Goal: Task Accomplishment & Management: Complete application form

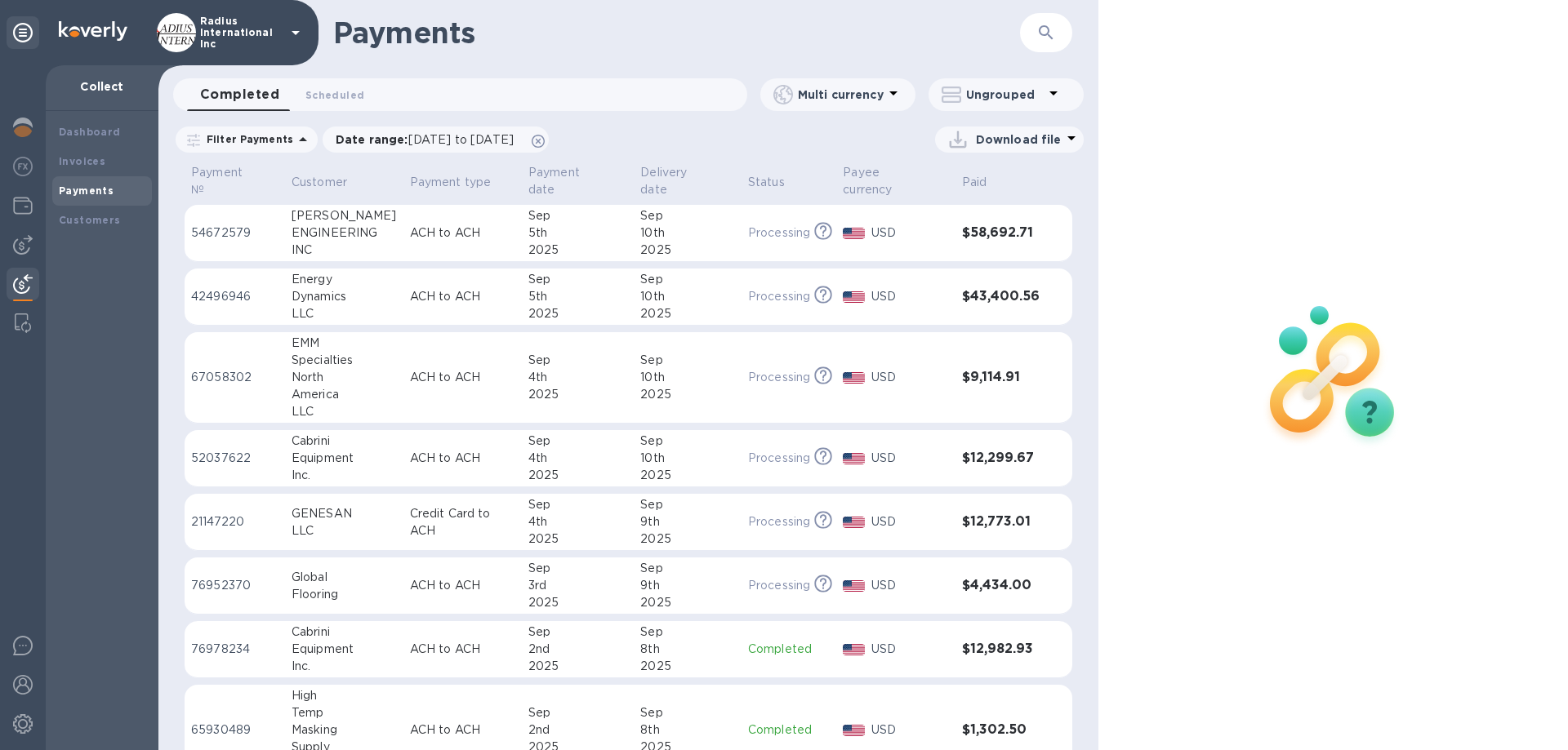
click at [16, 244] on img at bounding box center [22, 245] width 20 height 20
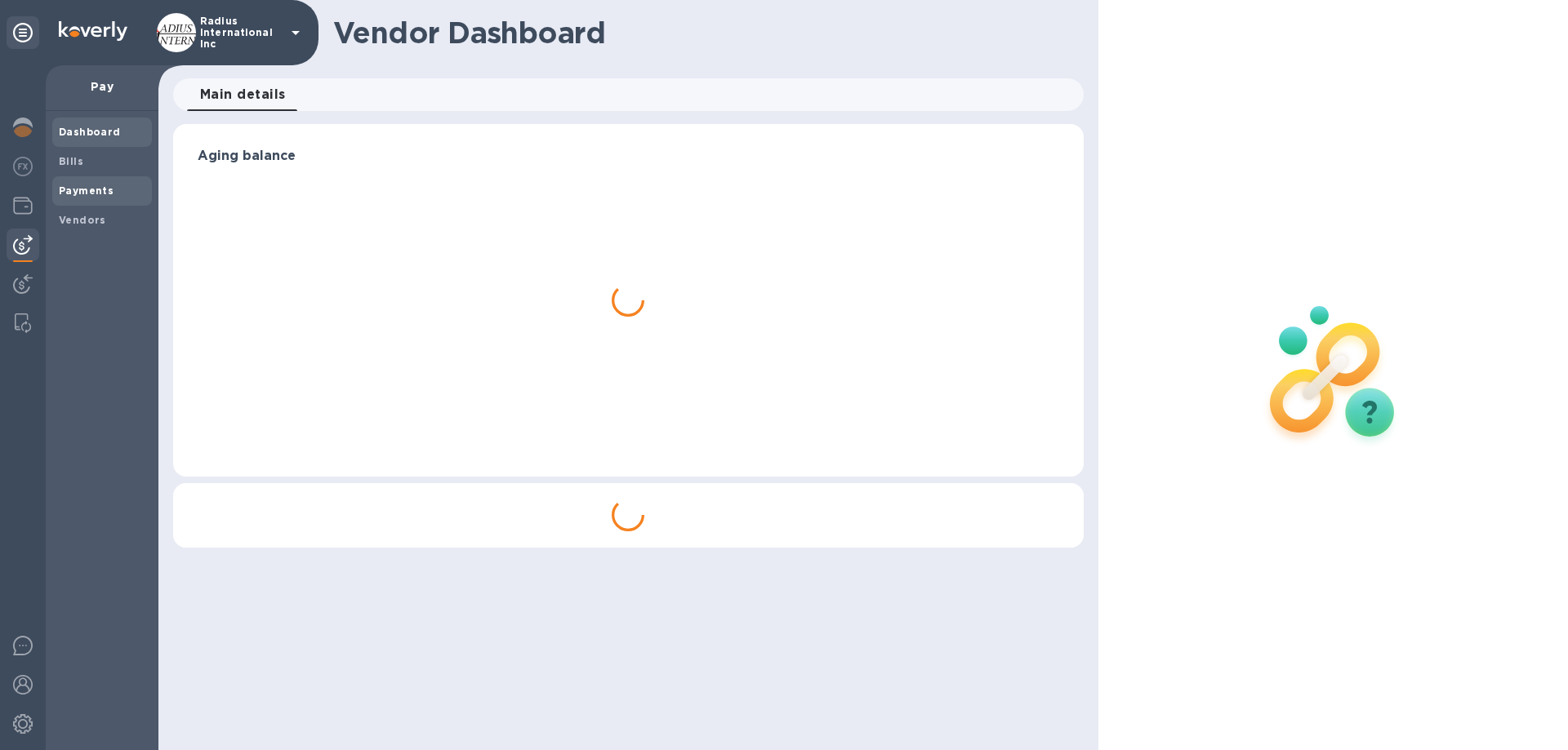
click at [91, 189] on b "Payments" at bounding box center [86, 190] width 55 height 12
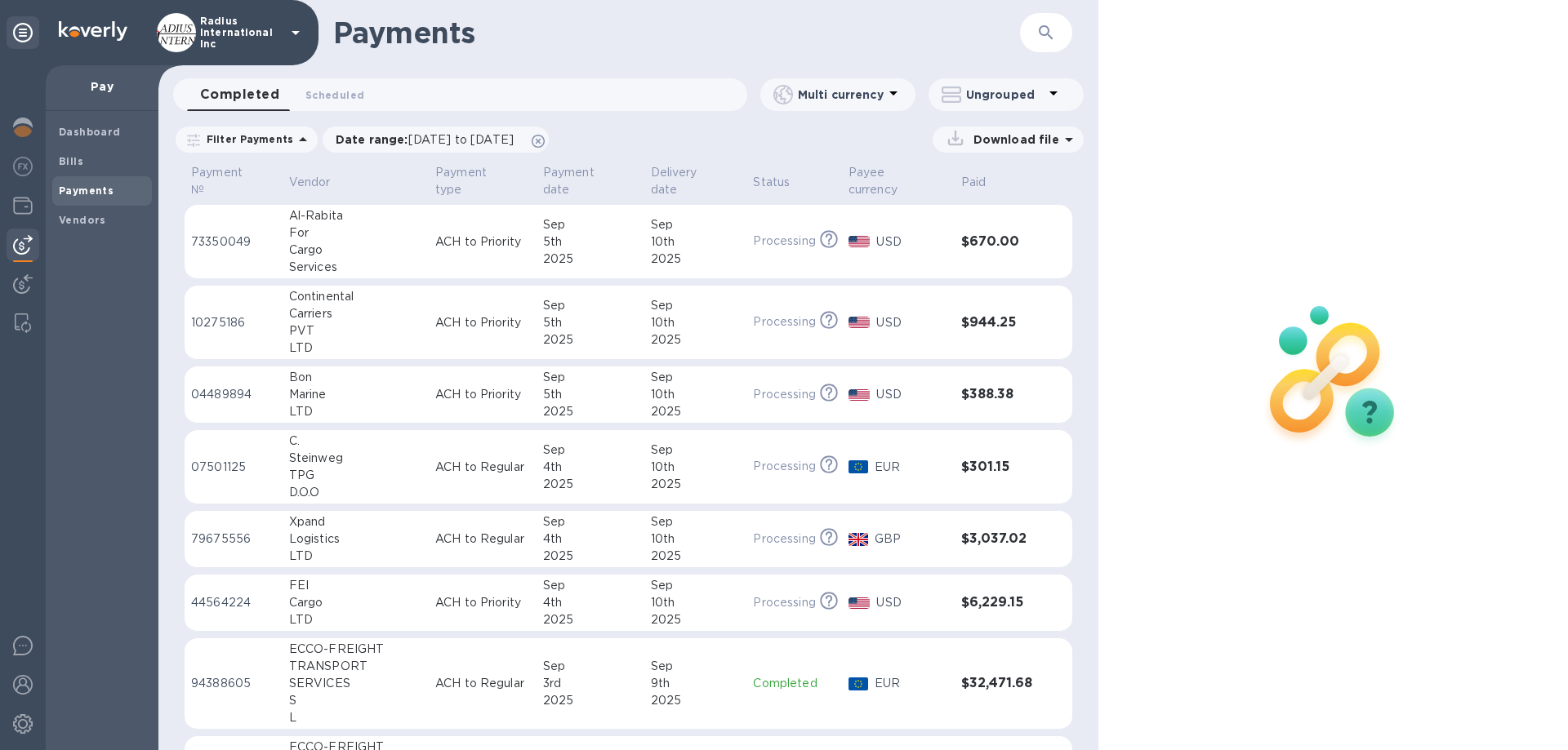
drag, startPoint x: 72, startPoint y: 218, endPoint x: 309, endPoint y: 225, distance: 237.1
click at [72, 218] on b "Vendors" at bounding box center [82, 220] width 47 height 12
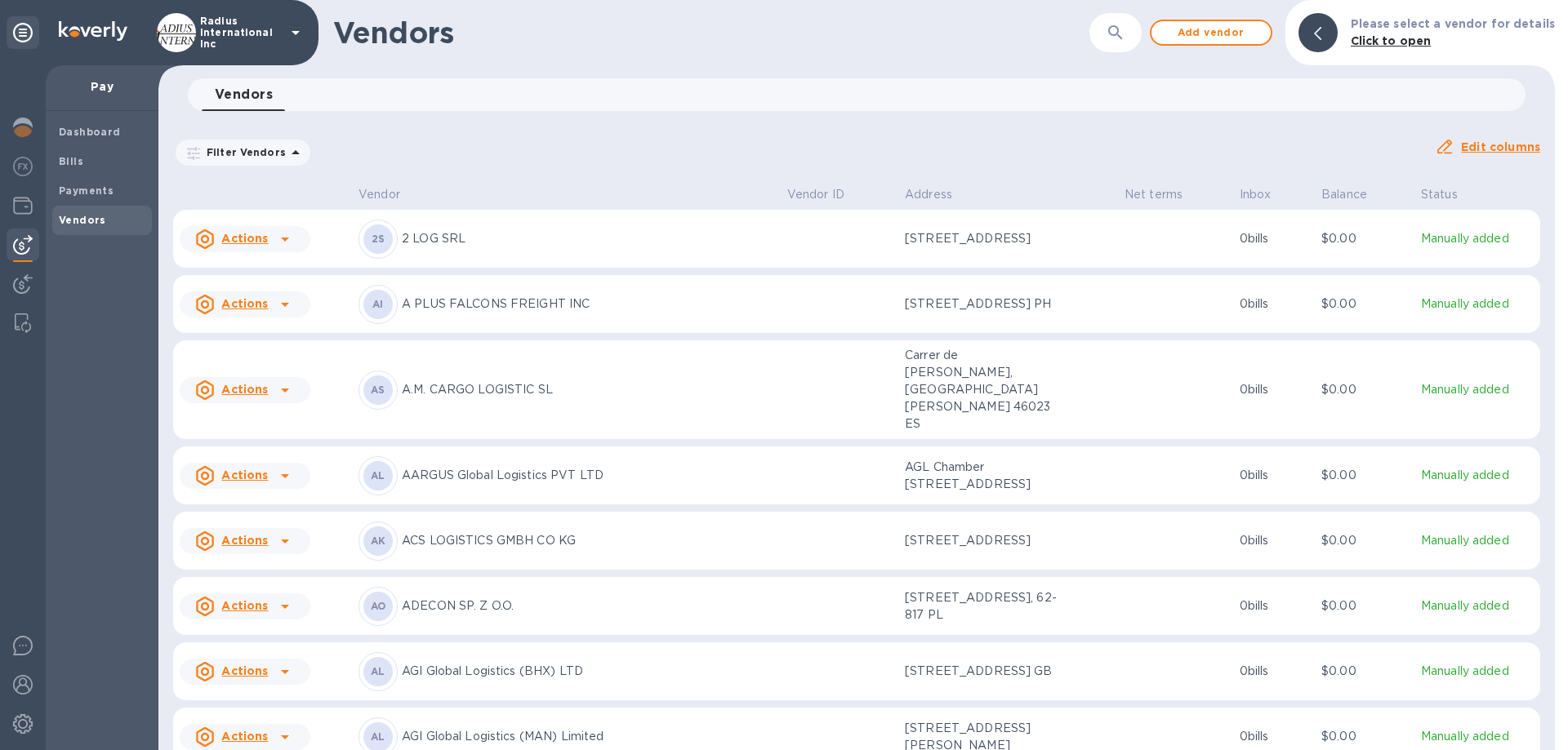
click at [580, 406] on div "AS A.M. CARGO LOGISTIC SL" at bounding box center [566, 390] width 416 height 40
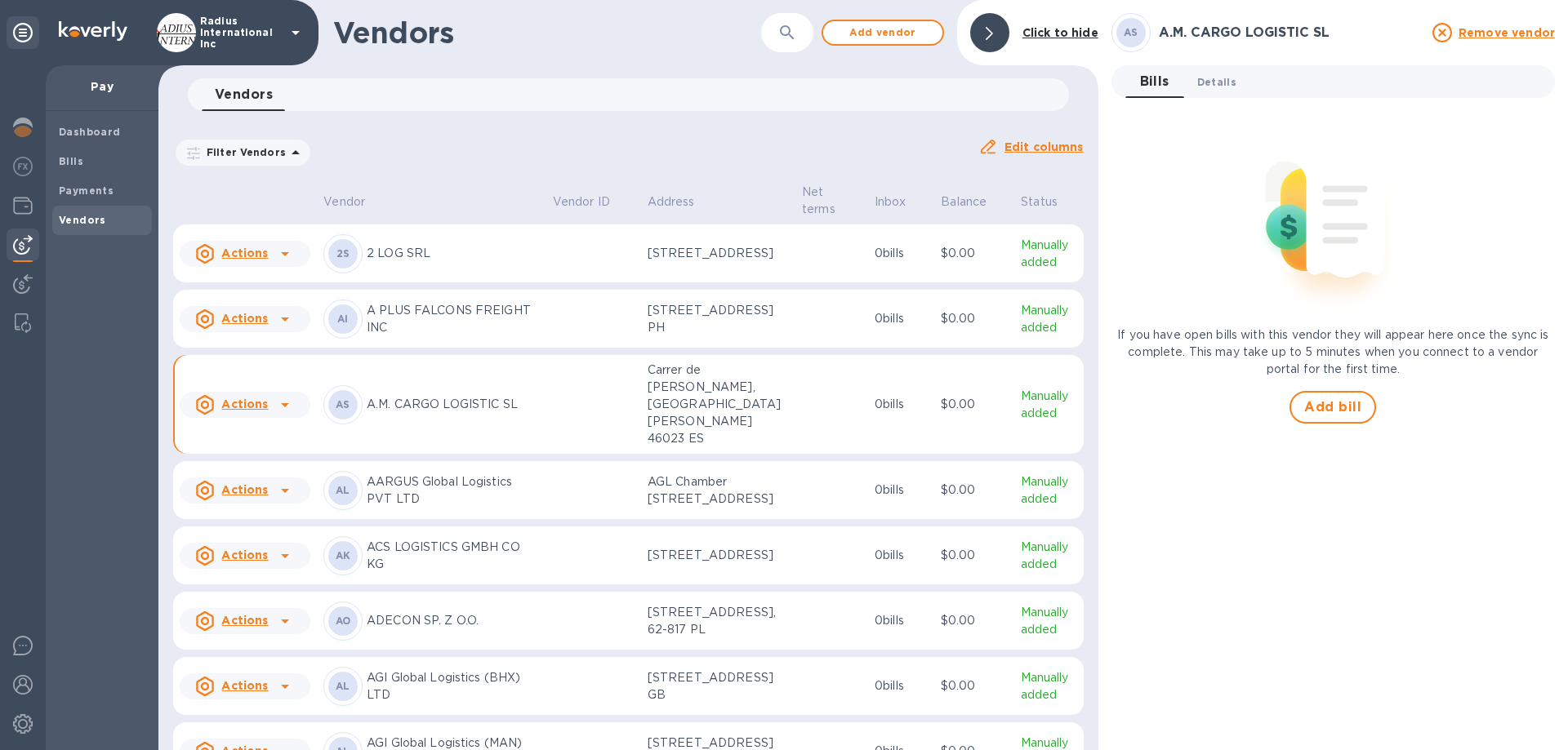
click at [1220, 84] on span "Details 0" at bounding box center [1217, 82] width 40 height 17
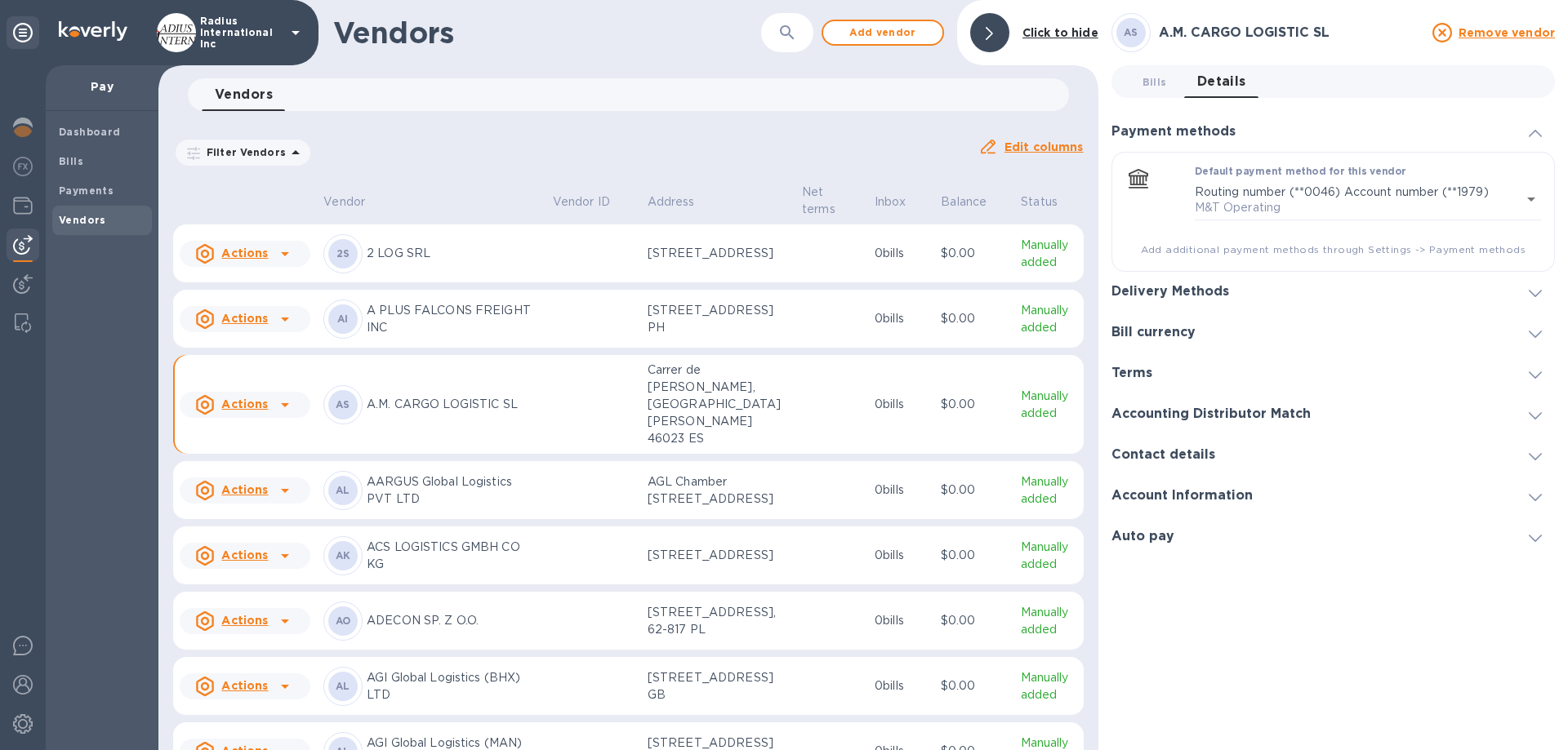
click at [1183, 291] on h3 "Delivery Methods" at bounding box center [1170, 292] width 118 height 15
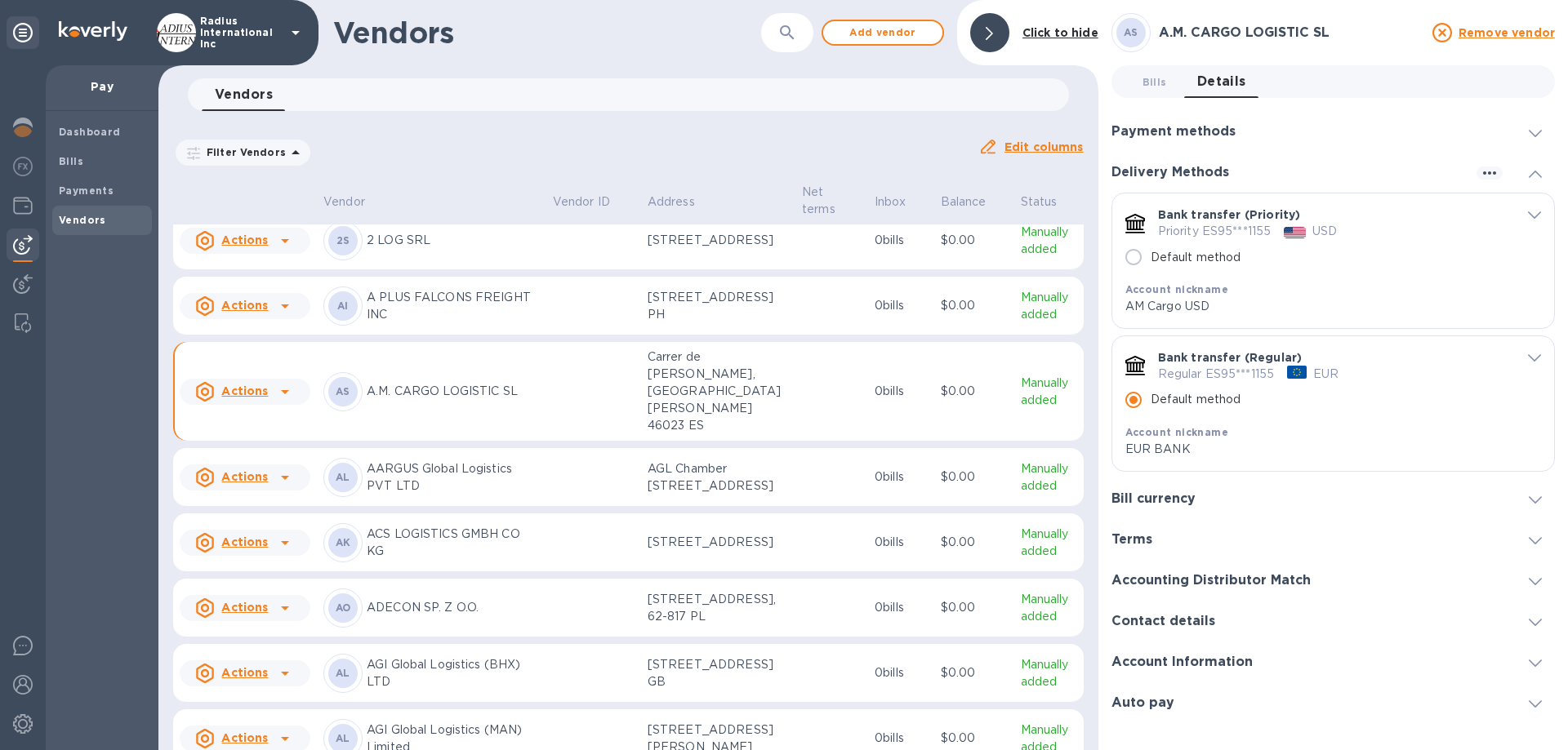
scroll to position [11, 0]
drag, startPoint x: 501, startPoint y: 435, endPoint x: 582, endPoint y: 419, distance: 82.6
click at [501, 413] on div "AS A.M. CARGO LOGISTIC SL" at bounding box center [431, 394] width 216 height 40
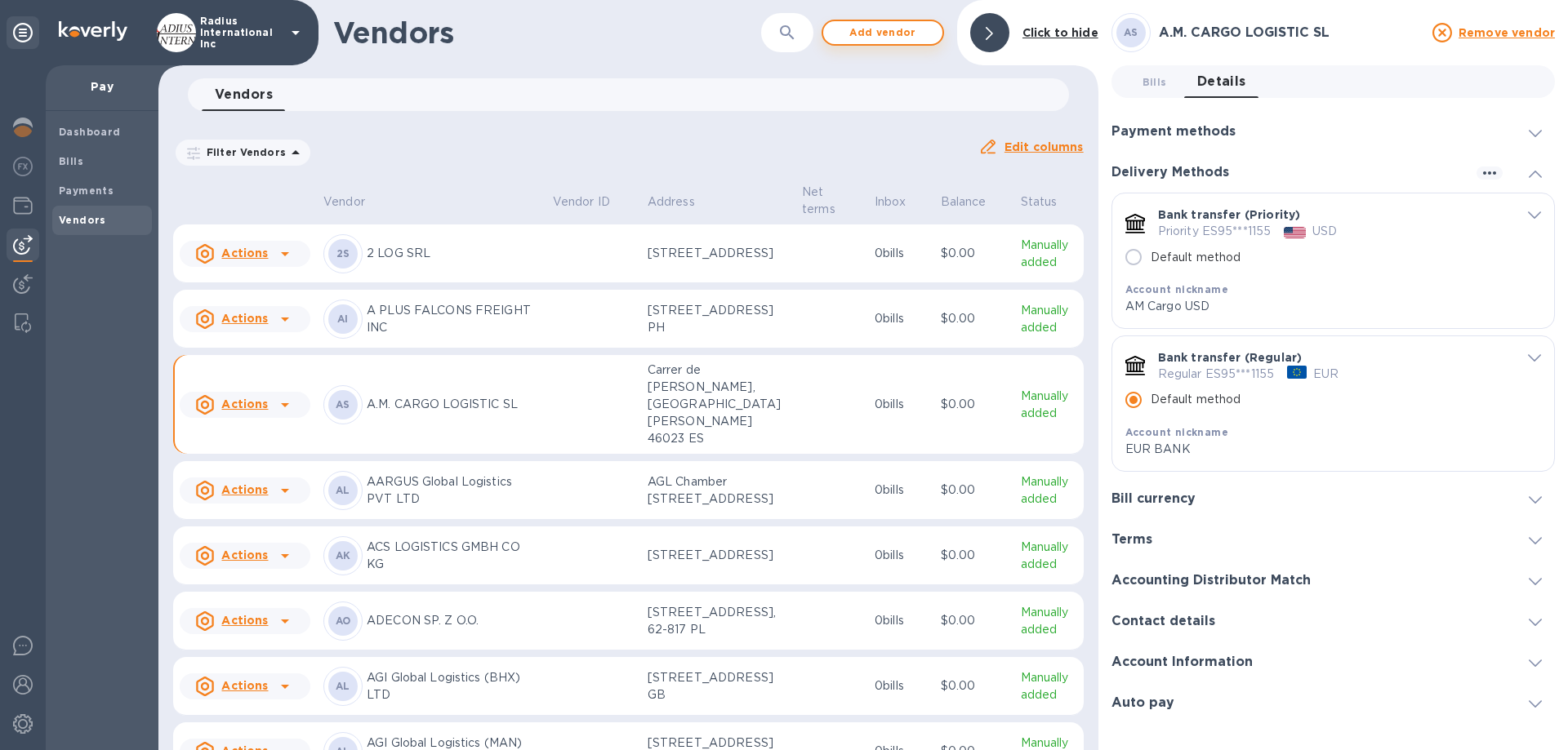
click at [888, 28] on span "Add vendor" at bounding box center [883, 33] width 93 height 20
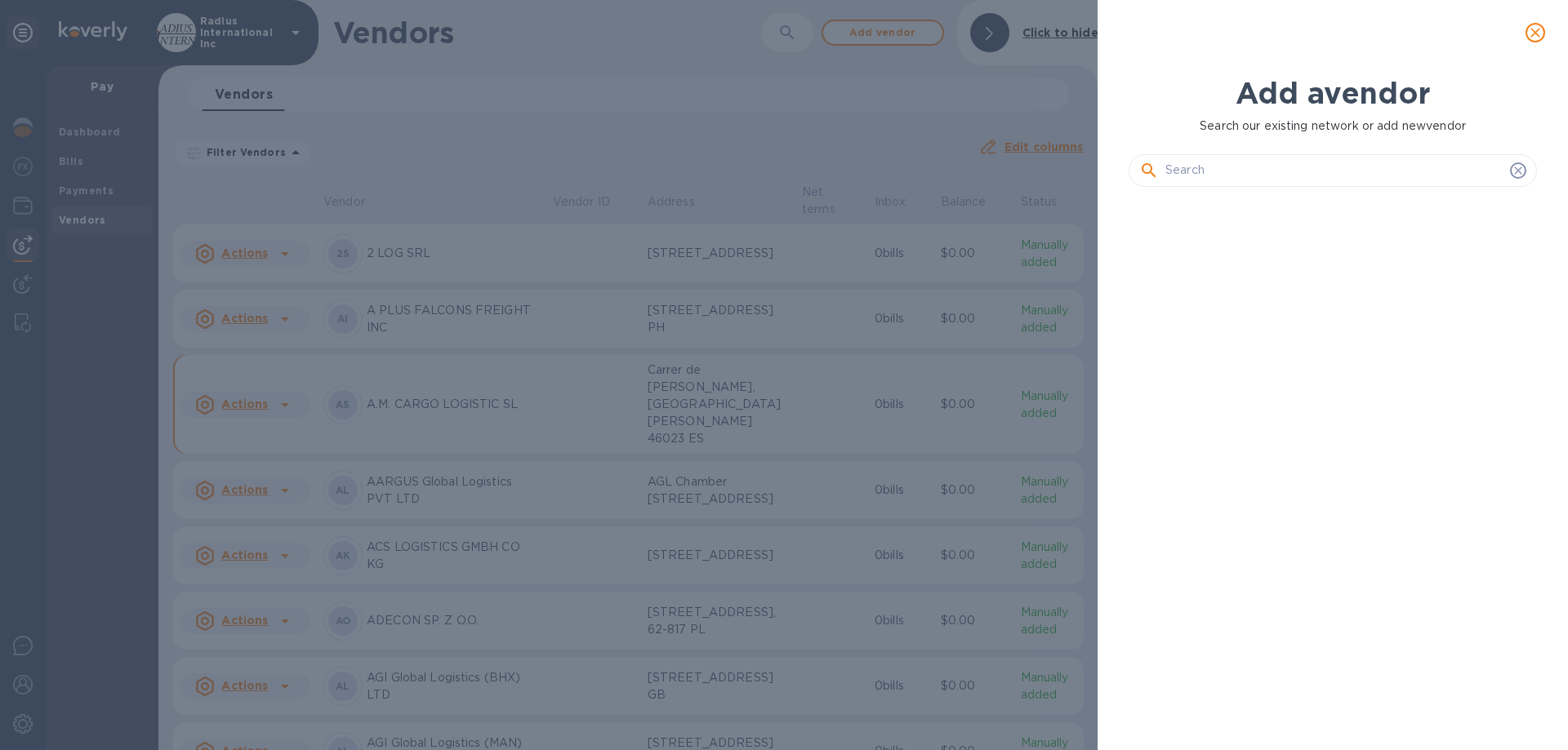
scroll to position [494, 415]
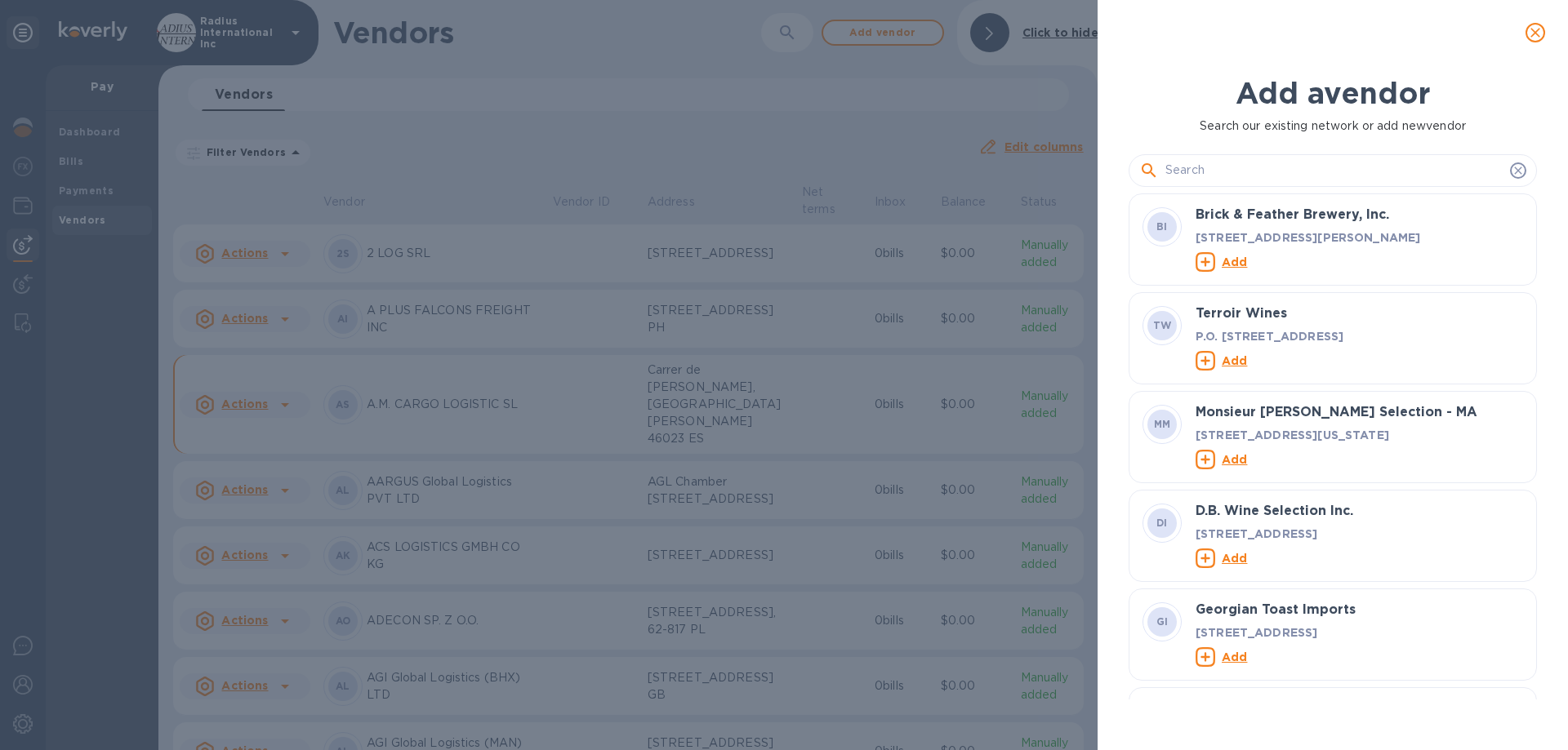
click at [1247, 164] on input "text" at bounding box center [1335, 170] width 338 height 24
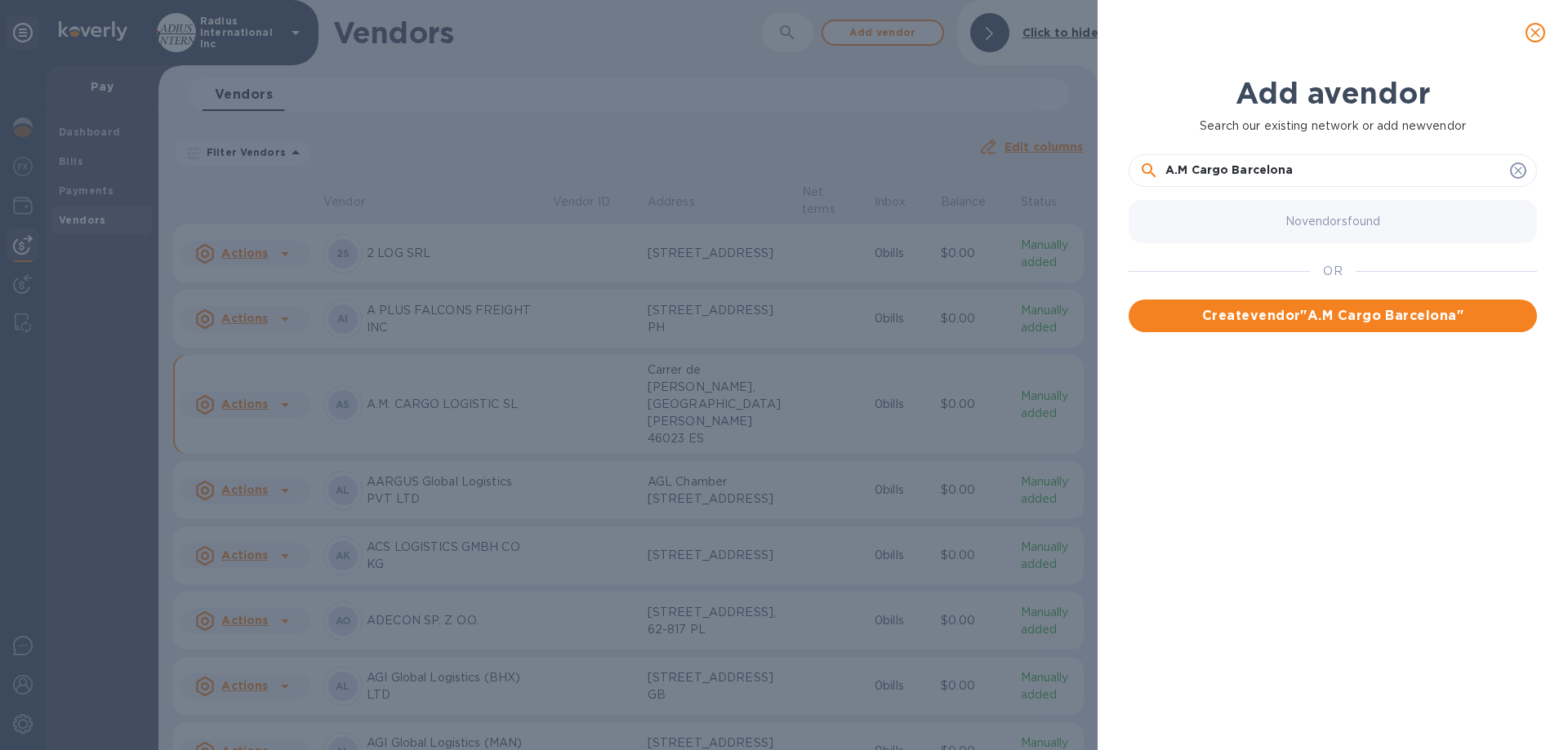
type input "A.M Cargo Barcelona"
click at [1299, 312] on span "Create vendor " A.M Cargo Barcelona "" at bounding box center [1333, 316] width 383 height 20
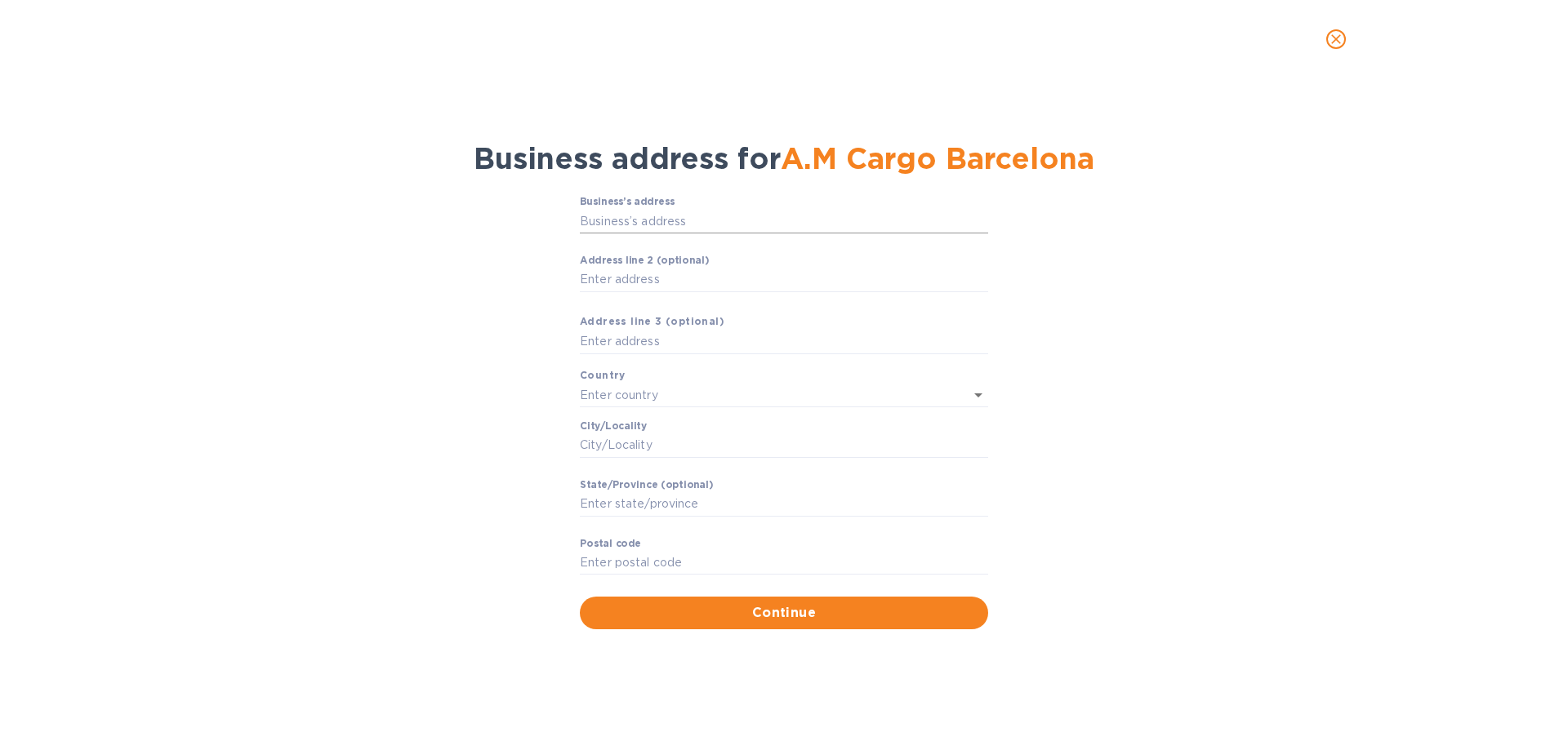
click at [637, 218] on input "Business’s аddress" at bounding box center [784, 221] width 408 height 24
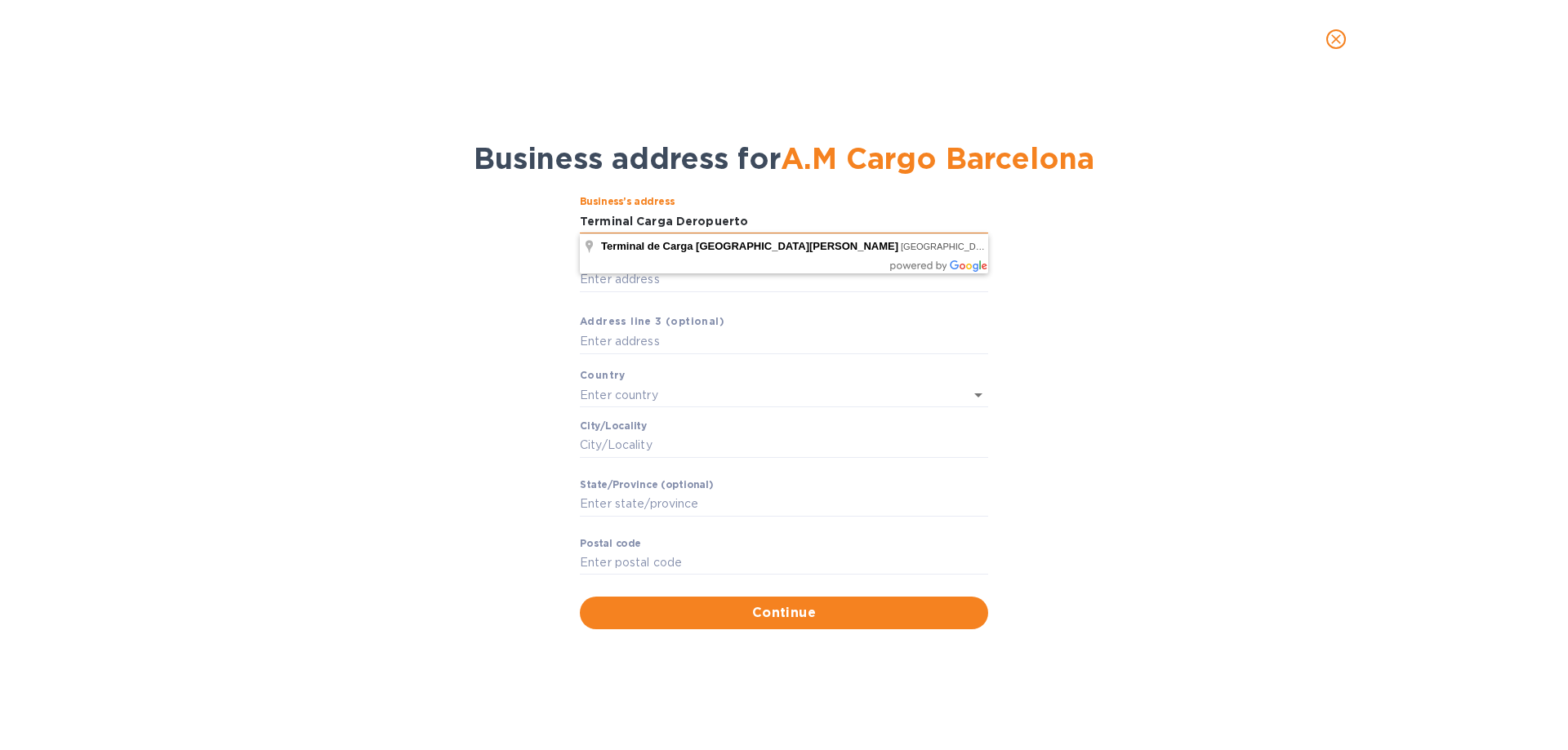
type input "MD [GEOGRAPHIC_DATA]"
type input "[GEOGRAPHIC_DATA]"
type input "MD"
type input "28042"
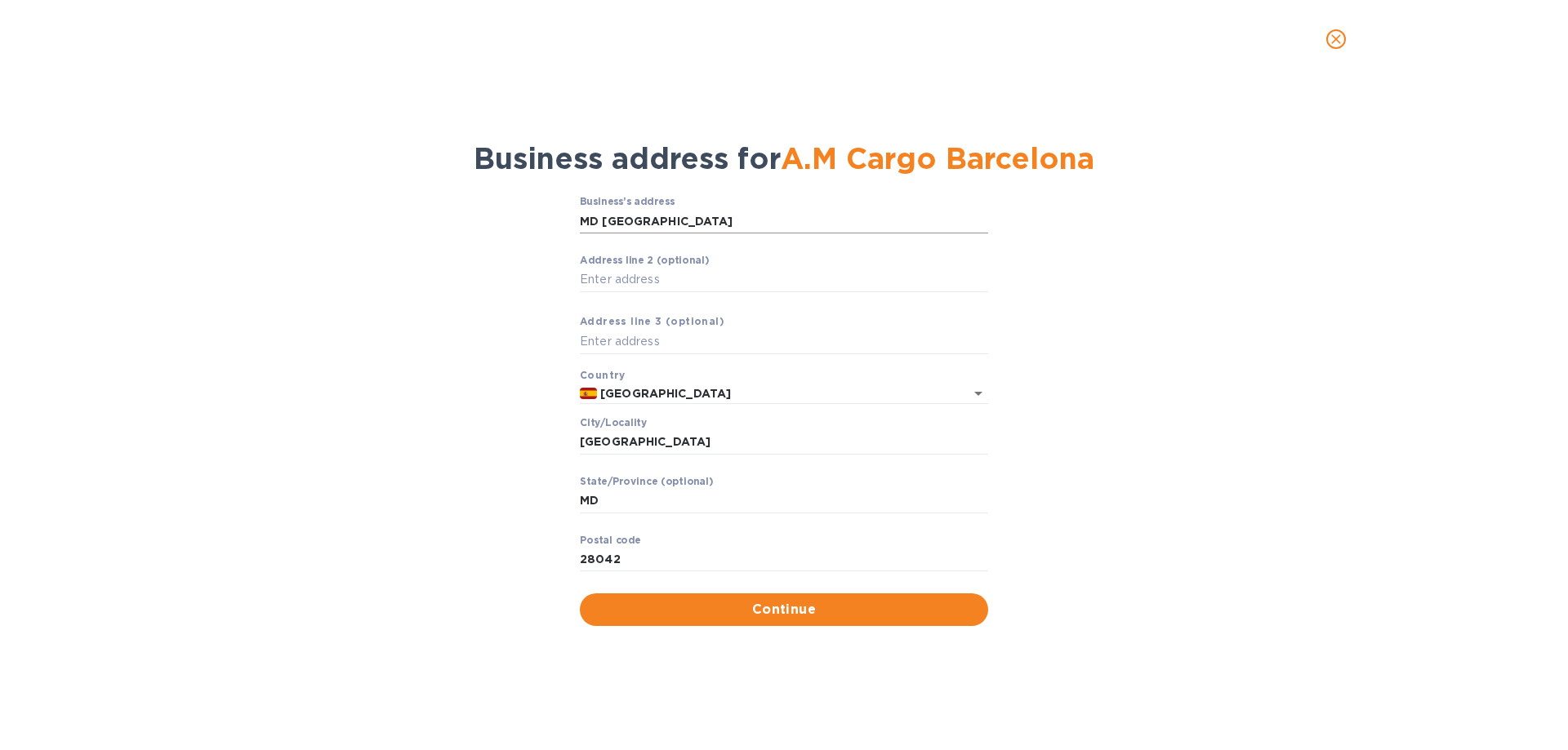
click at [753, 224] on input "MD [GEOGRAPHIC_DATA]" at bounding box center [784, 221] width 408 height 24
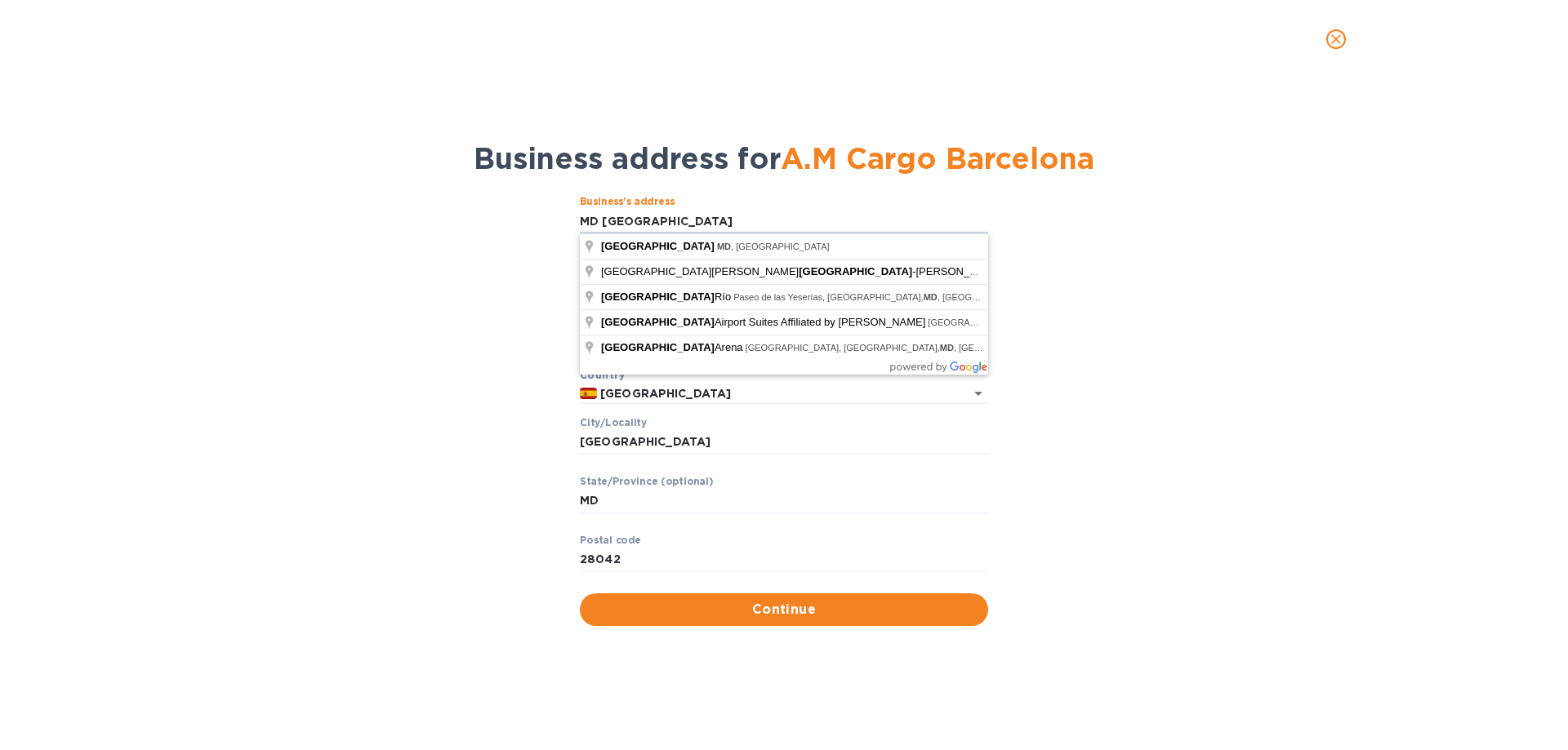
drag, startPoint x: 768, startPoint y: 223, endPoint x: 452, endPoint y: 227, distance: 316.0
click at [452, 227] on div "Business’s аddress MD [GEOGRAPHIC_DATA] ​ Аddress line 2 (optional) ​ Аddress l…" at bounding box center [784, 410] width 1526 height 449
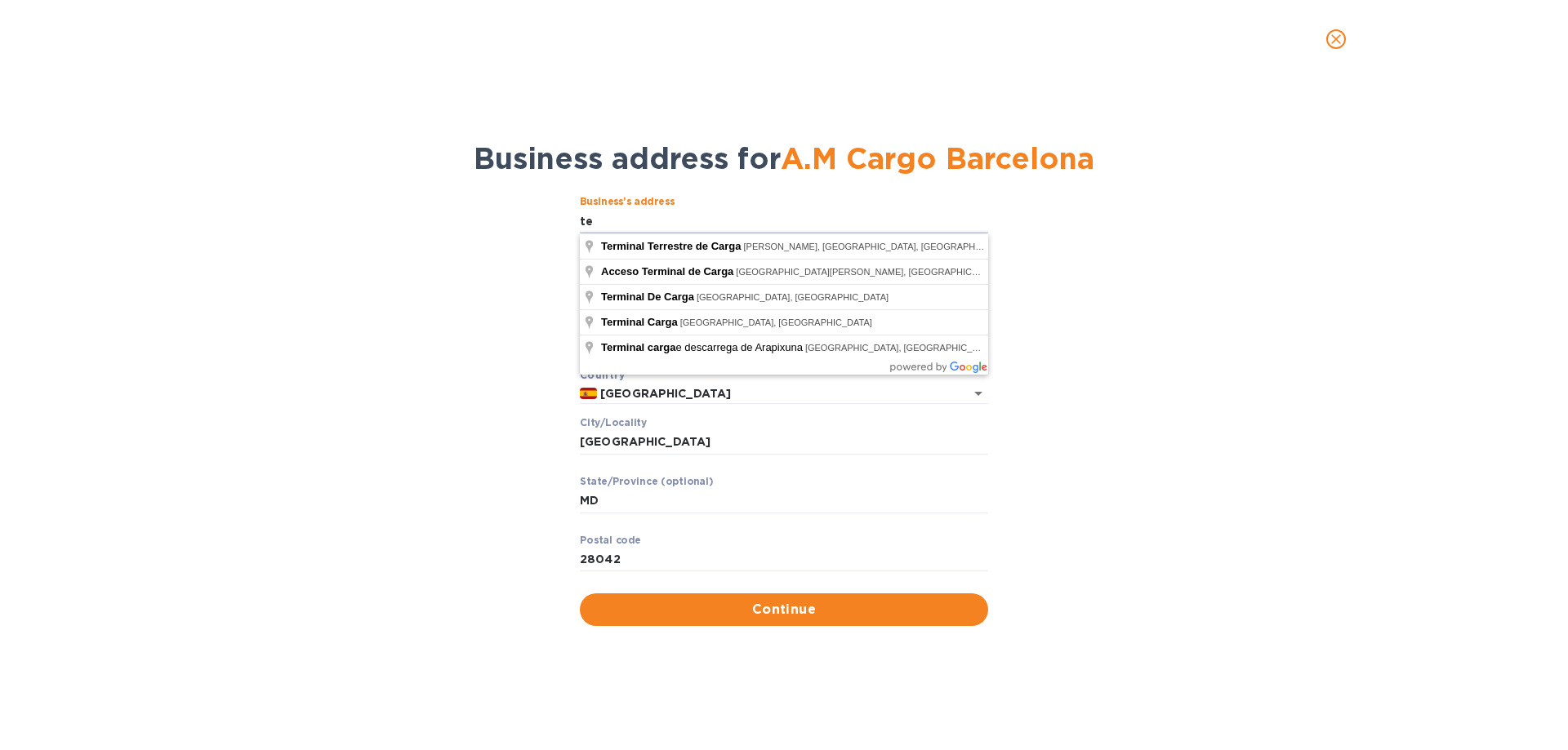
type input "t"
type input "Terminal Carga"
